Goal: Information Seeking & Learning: Check status

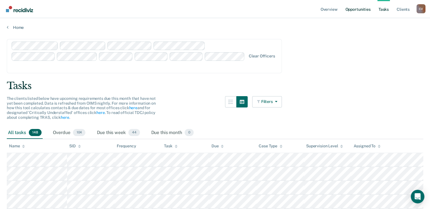
click at [360, 9] on link "Opportunities" at bounding box center [357, 9] width 27 height 18
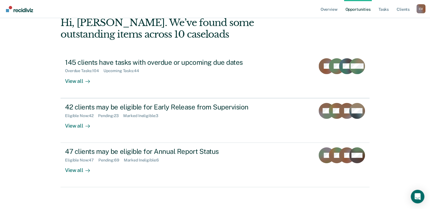
scroll to position [42, 0]
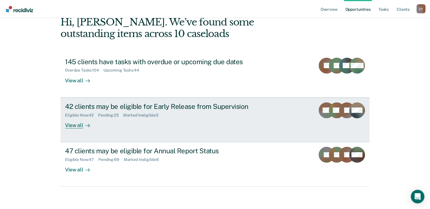
click at [97, 106] on div "42 clients may be eligible for Early Release from Supervision" at bounding box center [164, 106] width 199 height 8
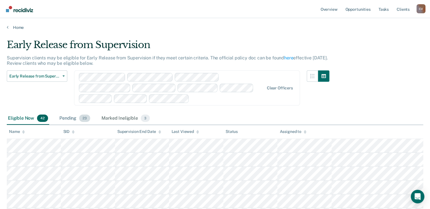
click at [77, 119] on div "Pending 23" at bounding box center [74, 118] width 33 height 12
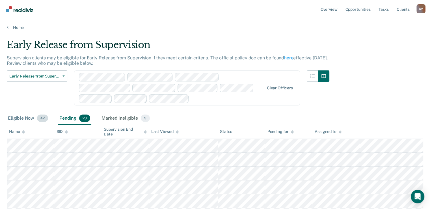
click at [22, 117] on div "Eligible Now 42" at bounding box center [28, 118] width 42 height 12
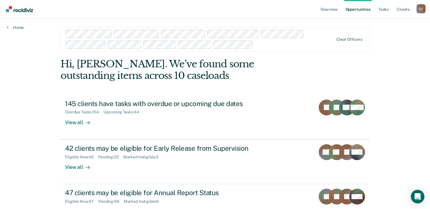
scroll to position [42, 0]
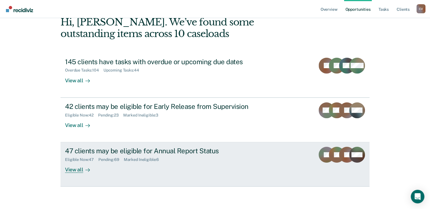
click at [99, 152] on div "47 clients may be eligible for Annual Report Status" at bounding box center [164, 151] width 199 height 8
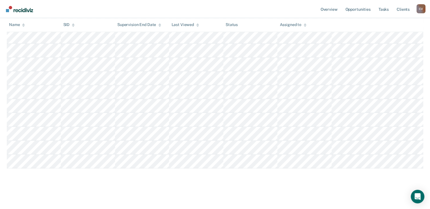
scroll to position [745, 0]
